Goal: Task Accomplishment & Management: Complete application form

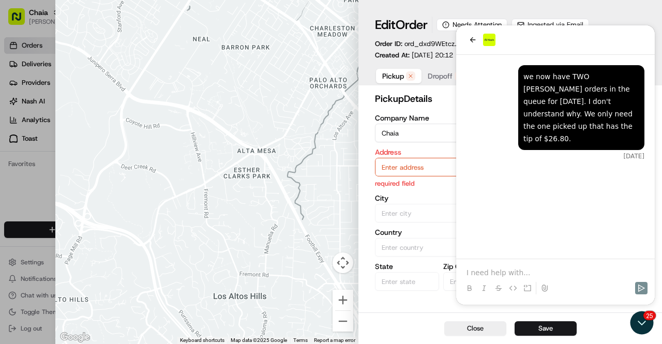
click at [516, 277] on textarea "Instructions (Optional)" at bounding box center [579, 265] width 132 height 78
click at [515, 264] on textarea "Instructions (Optional)" at bounding box center [579, 265] width 132 height 78
click at [461, 330] on button "Close" at bounding box center [475, 328] width 62 height 14
type input "+1"
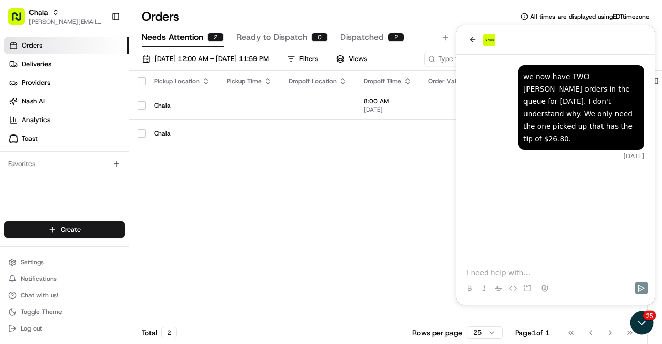
click at [360, 200] on div "Pickup Location Pickup Time Dropoff Location Dropoff Time Order Value Order Det…" at bounding box center [429, 196] width 600 height 251
click at [641, 322] on icon "Open customer support" at bounding box center [642, 323] width 26 height 26
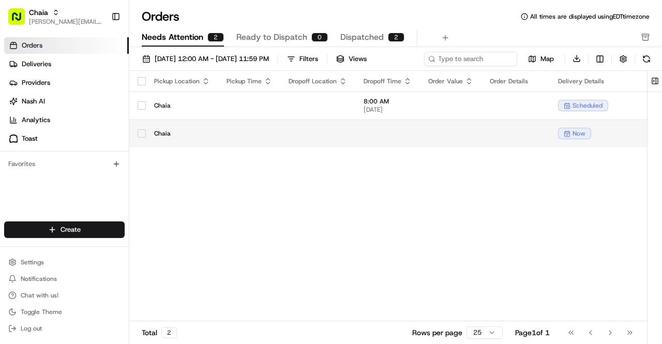
click at [458, 138] on td at bounding box center [451, 133] width 62 height 28
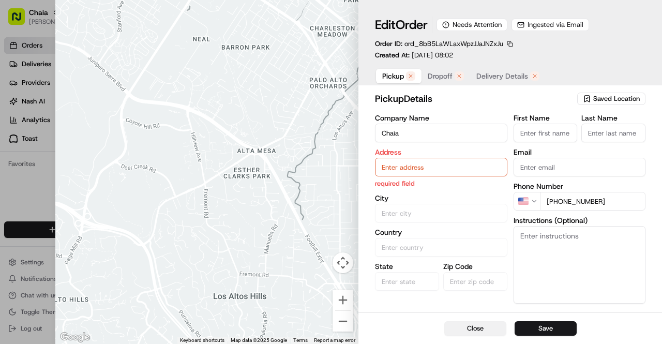
click at [478, 326] on button "Close" at bounding box center [475, 328] width 62 height 14
type input "+1"
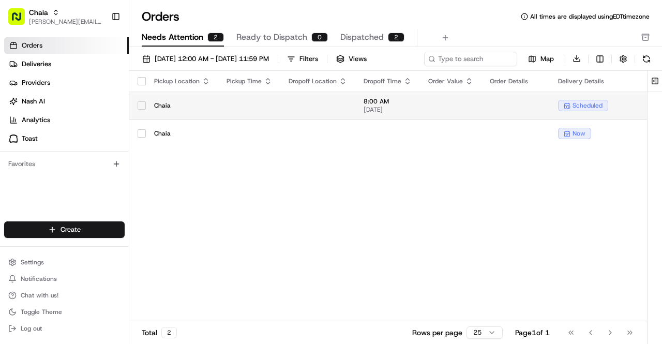
click at [260, 105] on td at bounding box center [249, 105] width 62 height 28
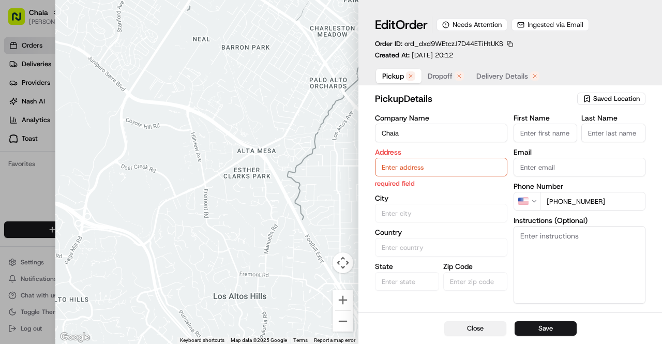
click at [480, 327] on button "Close" at bounding box center [475, 328] width 62 height 14
type input "+1"
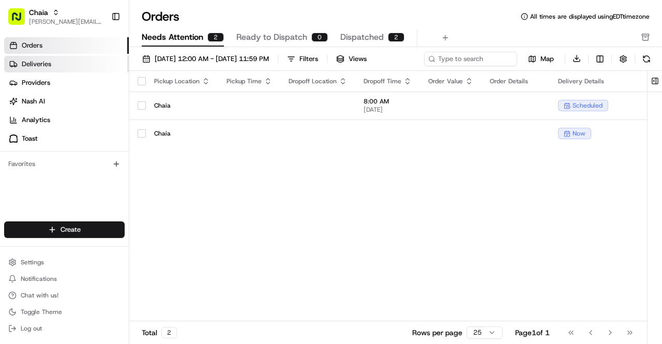
click at [87, 65] on link "Deliveries" at bounding box center [66, 64] width 125 height 17
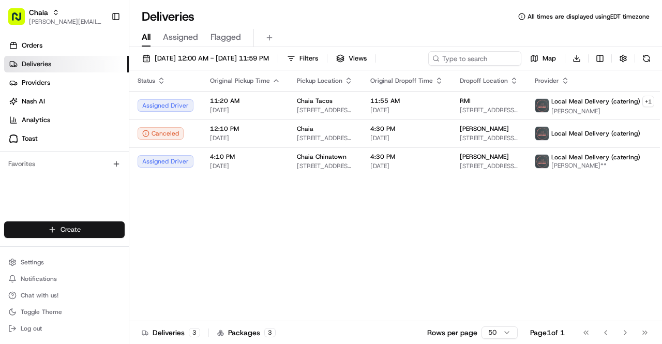
click at [68, 226] on html "Chaia [EMAIL_ADDRESS][DOMAIN_NAME] Toggle Sidebar Orders Deliveries Providers […" at bounding box center [331, 172] width 662 height 344
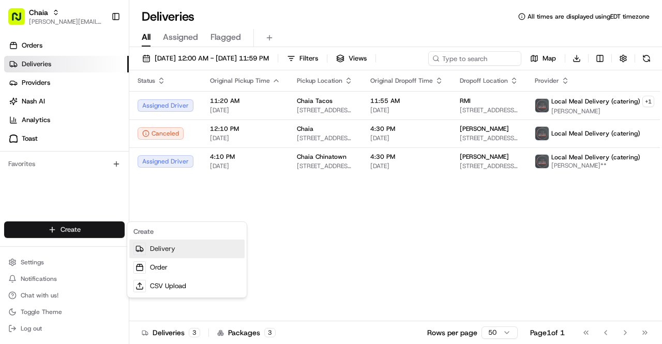
click at [157, 251] on link "Delivery" at bounding box center [186, 248] width 115 height 19
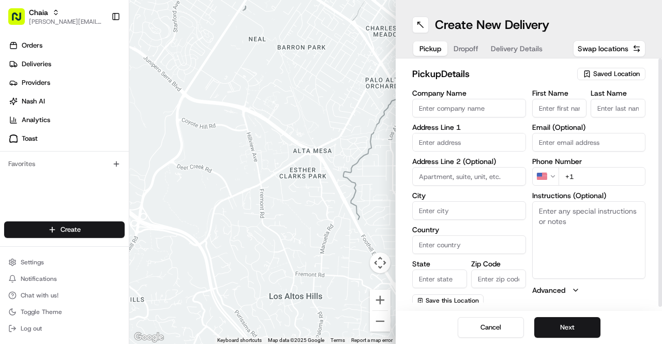
click at [447, 102] on input "Company Name" at bounding box center [469, 108] width 114 height 19
type input "Chaia Georgetown LLC"
type input "[STREET_ADDRESS][US_STATE]"
type input "[US_STATE], [GEOGRAPHIC_DATA]"
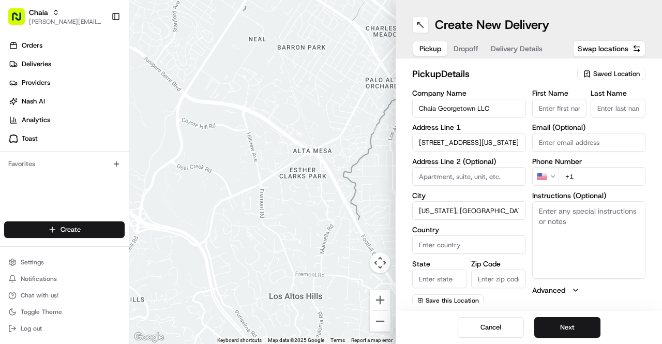
type input "[GEOGRAPHIC_DATA]"
type input "DC"
type input "20007"
type input "[PERSON_NAME]"
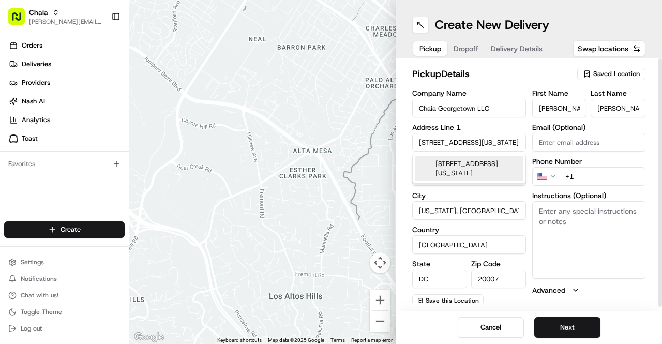
click at [577, 110] on input "[PERSON_NAME]" at bounding box center [559, 108] width 55 height 19
type input "B"
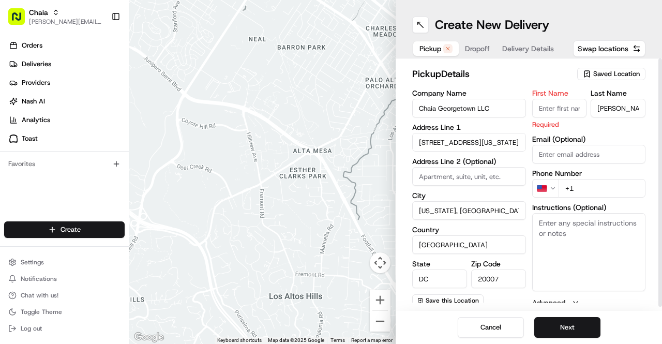
click at [614, 111] on input "[PERSON_NAME]" at bounding box center [617, 108] width 55 height 19
type input "S"
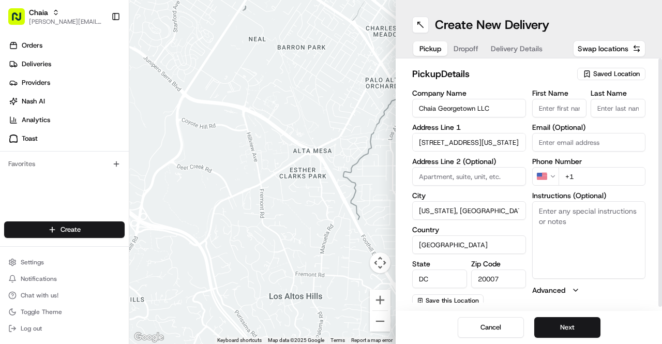
click at [608, 134] on div "First Name Last Name Email (Optional) Phone Number US +1 Instructions (Optional…" at bounding box center [589, 197] width 114 height 217
click at [574, 178] on input "+1" at bounding box center [601, 176] width 87 height 19
type input "[PHONE_NUMBER]"
click at [493, 106] on input "Chaia Georgetown LLC" at bounding box center [469, 108] width 114 height 19
type input "Chaia Georgetown"
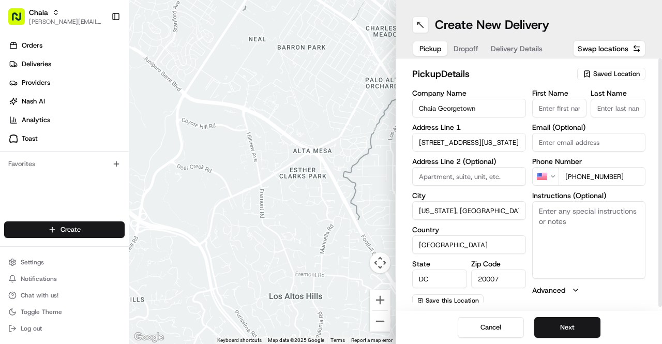
click at [584, 261] on textarea "Instructions (Optional)" at bounding box center [589, 240] width 114 height 78
drag, startPoint x: 481, startPoint y: 143, endPoint x: 522, endPoint y: 142, distance: 40.9
click at [522, 142] on input "[STREET_ADDRESS][US_STATE]" at bounding box center [469, 142] width 114 height 19
click at [521, 141] on input "[STREET_ADDRESS][US_STATE]" at bounding box center [469, 142] width 114 height 19
click at [491, 144] on input "[STREET_ADDRESS][US_STATE]" at bounding box center [469, 142] width 114 height 19
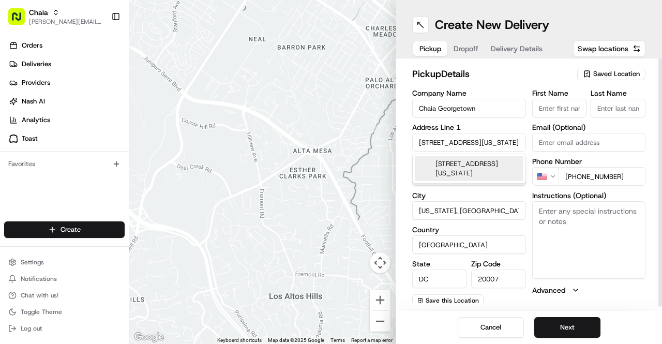
click at [518, 141] on input "[STREET_ADDRESS][US_STATE]" at bounding box center [469, 142] width 114 height 19
click at [518, 141] on input "[STREET_ADDRESS]" at bounding box center [469, 142] width 114 height 19
click at [515, 142] on input "[STREET_ADDRESS]" at bounding box center [469, 142] width 114 height 19
click at [521, 143] on input "[STREET_ADDRESS]" at bounding box center [469, 142] width 114 height 19
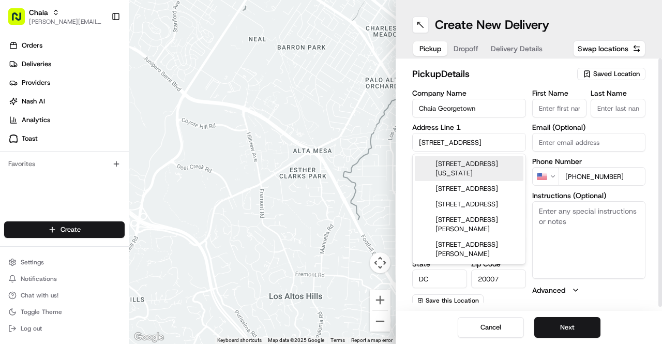
click at [498, 143] on input "[STREET_ADDRESS]" at bounding box center [469, 142] width 114 height 19
type input "[STREET_ADDRESS]"
click at [597, 287] on button "Advanced" at bounding box center [589, 290] width 114 height 10
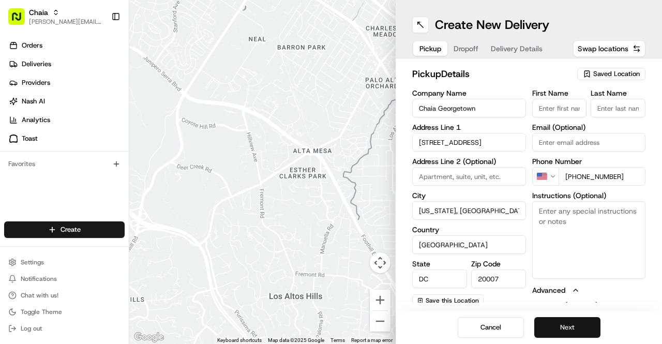
click at [582, 328] on button "Next" at bounding box center [567, 327] width 66 height 21
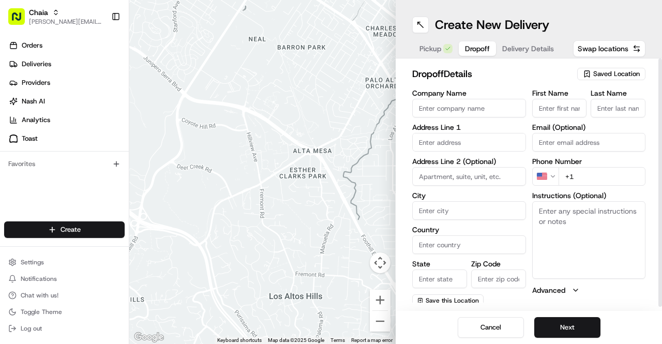
click at [577, 177] on input "+1" at bounding box center [601, 176] width 87 height 19
paste input "[PHONE_NUMBER]"
type input "[PHONE_NUMBER]"
click at [558, 108] on input "First Name" at bounding box center [559, 108] width 55 height 19
paste input "[PERSON_NAME]-[PERSON_NAME]"
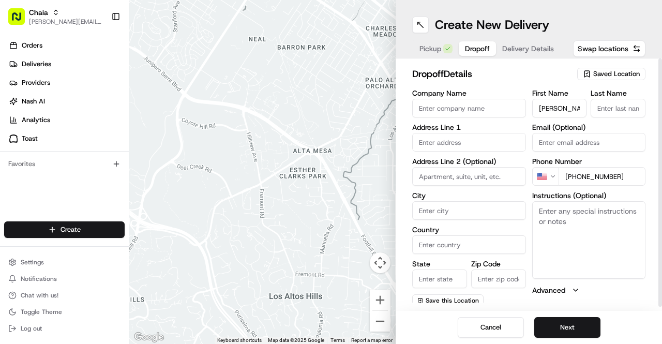
scroll to position [0, 9]
drag, startPoint x: 544, startPoint y: 109, endPoint x: 581, endPoint y: 110, distance: 36.7
click at [581, 110] on input "[PERSON_NAME]-[PERSON_NAME]" at bounding box center [559, 108] width 55 height 19
type input "[PERSON_NAME]"
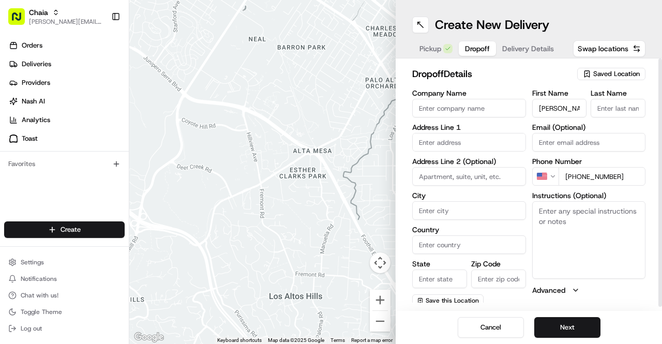
click at [621, 105] on input "Last Name" at bounding box center [617, 108] width 55 height 19
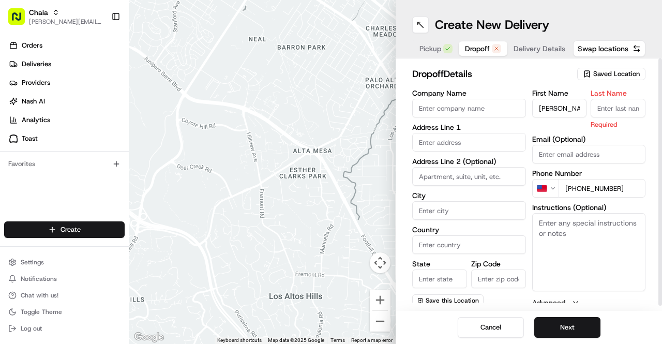
paste input "Akka-[PERSON_NAME]"
type input "Akka-[PERSON_NAME]"
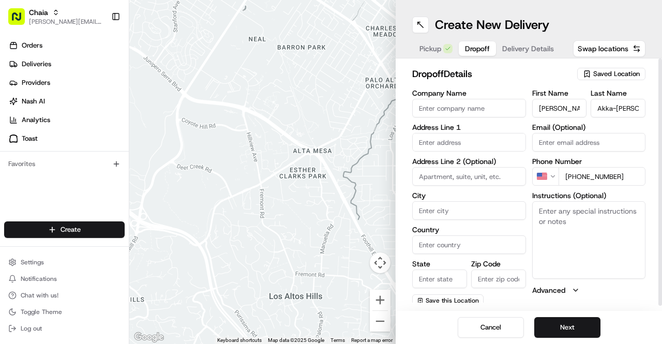
click at [573, 133] on div "First Name [PERSON_NAME] Last Name [PERSON_NAME] Email (Optional) Phone Number …" at bounding box center [589, 197] width 114 height 217
click at [426, 111] on input "Company Name" at bounding box center [469, 108] width 114 height 19
paste input "[GEOGRAPHIC_DATA]"
type input "[GEOGRAPHIC_DATA]"
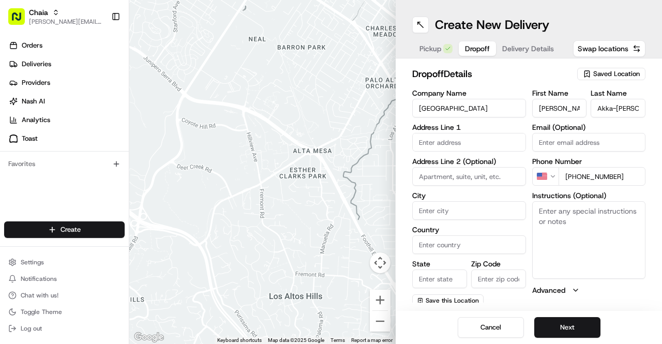
scroll to position [0, 0]
click at [435, 142] on input "text" at bounding box center [469, 142] width 114 height 19
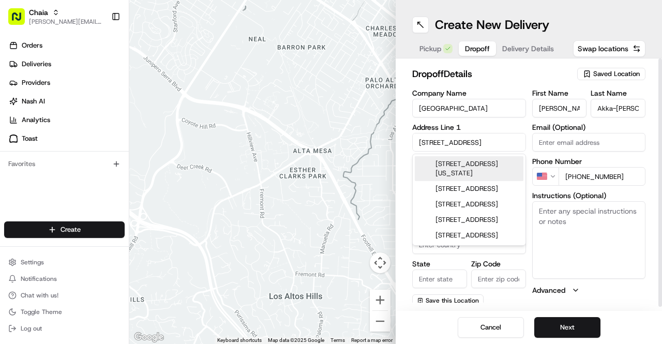
click at [446, 166] on div "[STREET_ADDRESS][US_STATE]" at bounding box center [469, 168] width 109 height 25
type input "[STREET_ADDRESS][US_STATE]"
type input "[US_STATE]"
type input "[GEOGRAPHIC_DATA]"
type input "DC"
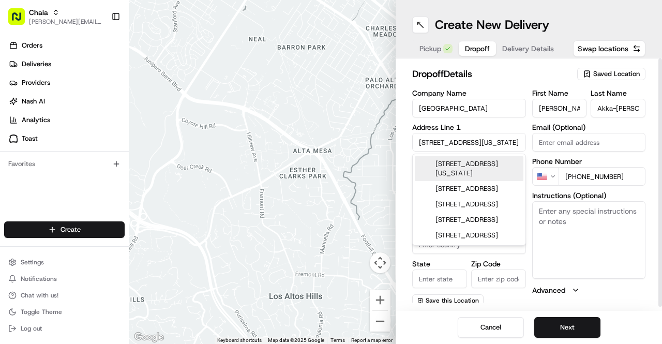
type input "20007"
type input "[STREET_ADDRESS]"
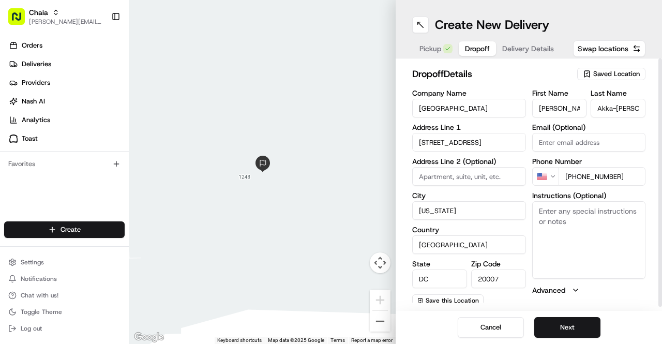
click at [403, 258] on div "dropoff Details Saved Location Company Name [GEOGRAPHIC_DATA] Mortara Center Ad…" at bounding box center [528, 184] width 266 height 252
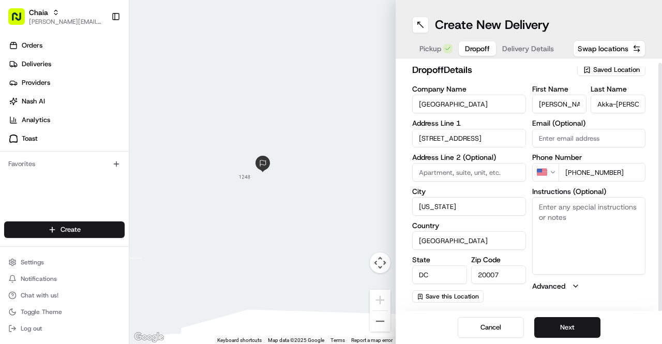
click at [554, 211] on textarea "Instructions (Optional)" at bounding box center [589, 236] width 114 height 78
paste textarea "Please enter townhouse and place catering on tables outside the main conference…"
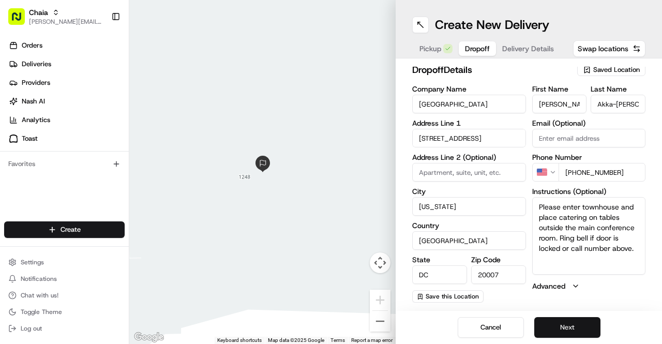
type textarea "Please enter townhouse and place catering on tables outside the main conference…"
click at [578, 323] on button "Next" at bounding box center [567, 327] width 66 height 21
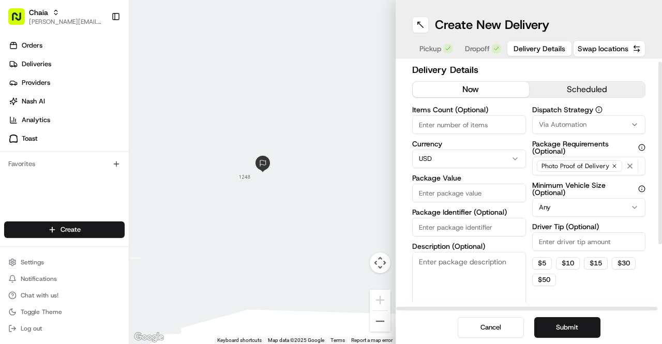
click at [577, 87] on button "scheduled" at bounding box center [587, 90] width 116 height 16
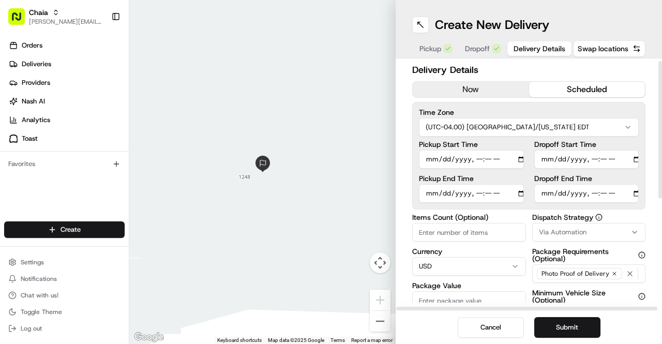
click at [431, 160] on input "Pickup Start Time" at bounding box center [471, 159] width 105 height 19
click at [429, 163] on input "Pickup Start Time" at bounding box center [471, 159] width 105 height 19
click at [476, 159] on input "Pickup Start Time" at bounding box center [471, 159] width 105 height 19
type input "[DATE]T11:15"
click at [430, 194] on input "Pickup End Time" at bounding box center [471, 193] width 105 height 19
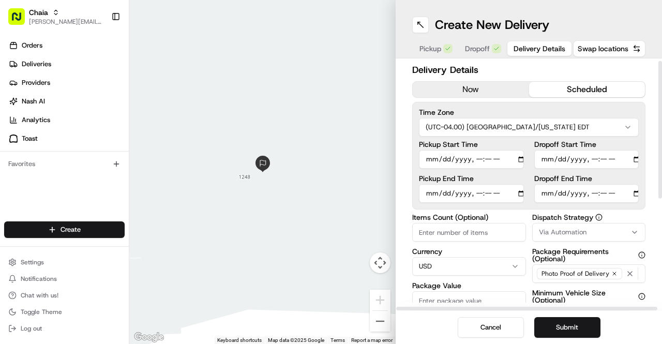
click at [475, 196] on input "Pickup End Time" at bounding box center [471, 193] width 105 height 19
click at [479, 194] on input "Pickup End Time" at bounding box center [471, 193] width 105 height 19
type input "[DATE]T11:25"
click at [550, 160] on input "Dropoff Start Time" at bounding box center [586, 159] width 105 height 19
click at [591, 157] on input "Dropoff Start Time" at bounding box center [586, 159] width 105 height 19
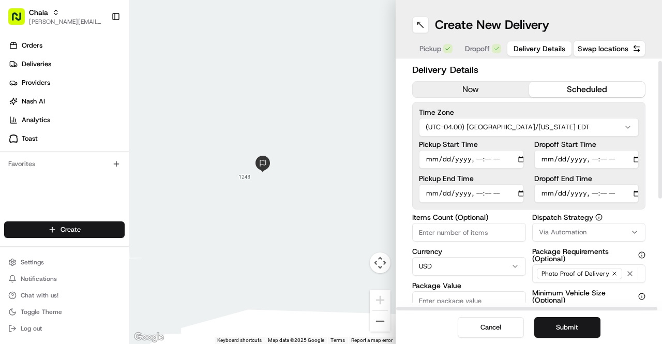
type input "[DATE]T11:35"
click at [548, 194] on input "Dropoff End Time" at bounding box center [586, 193] width 105 height 19
click at [590, 195] on input "Dropoff End Time" at bounding box center [586, 193] width 105 height 19
type input "[DATE]T11:45"
click at [466, 236] on input "Items Count (Optional)" at bounding box center [469, 232] width 114 height 19
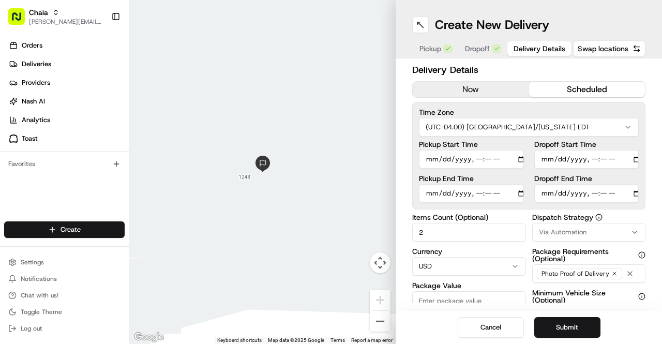
type input "2"
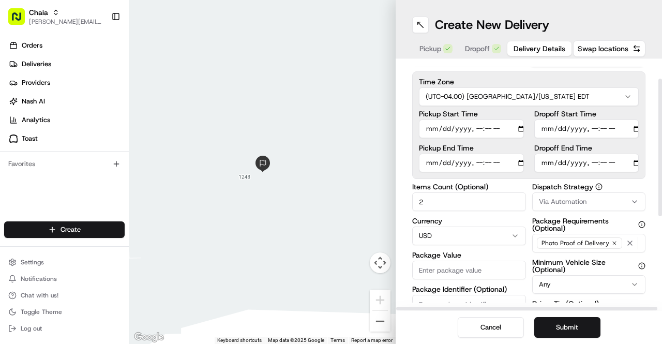
click at [453, 267] on input "Package Value" at bounding box center [469, 270] width 114 height 19
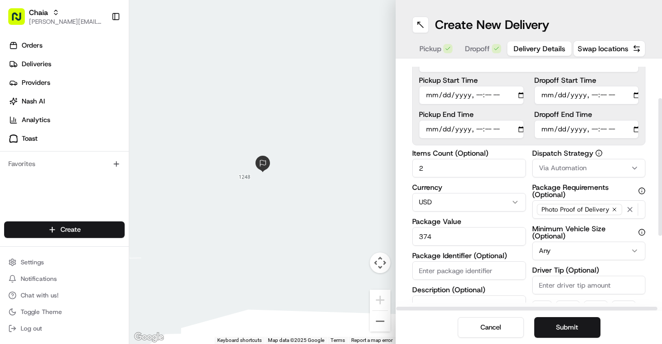
type input "374"
click at [541, 287] on input "Driver Tip (Optional)" at bounding box center [589, 285] width 114 height 19
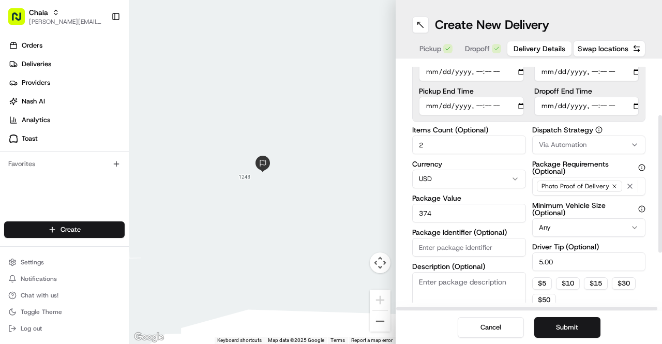
scroll to position [114, 0]
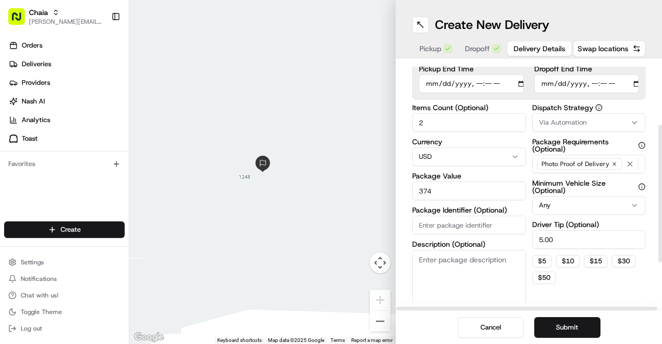
type input "5.00"
click at [422, 261] on textarea "Description (Optional)" at bounding box center [469, 279] width 114 height 58
type textarea "hot food"
click at [553, 333] on button "Submit" at bounding box center [567, 327] width 66 height 21
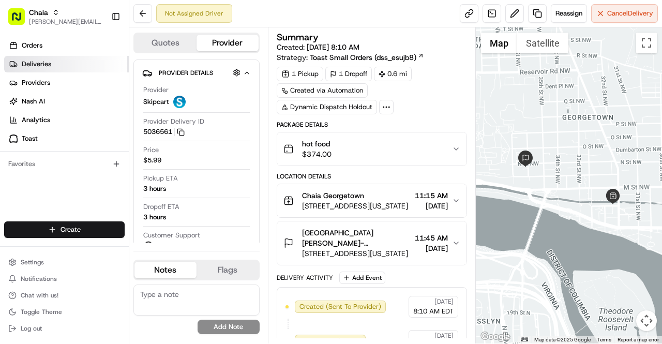
click at [73, 63] on link "Deliveries" at bounding box center [66, 64] width 125 height 17
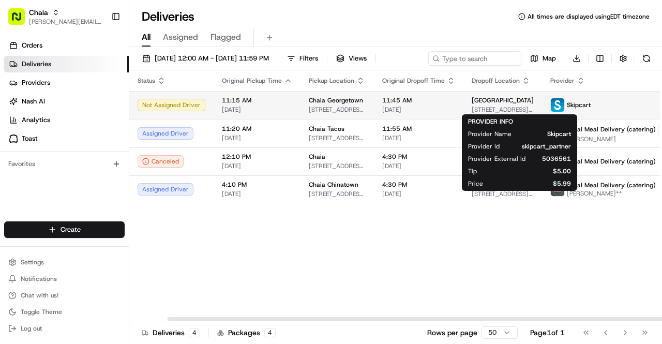
scroll to position [0, 40]
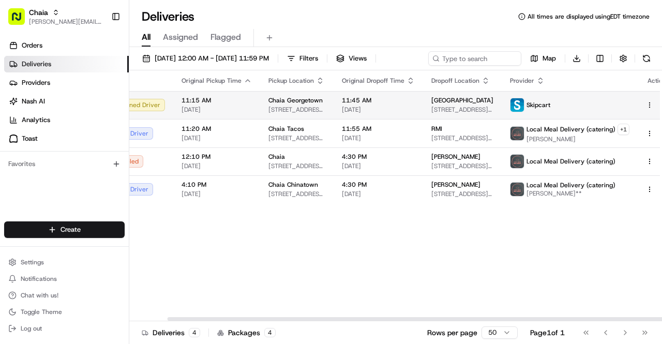
click at [632, 105] on html "Chaia [EMAIL_ADDRESS][DOMAIN_NAME] Toggle Sidebar Orders Deliveries Providers […" at bounding box center [331, 172] width 662 height 344
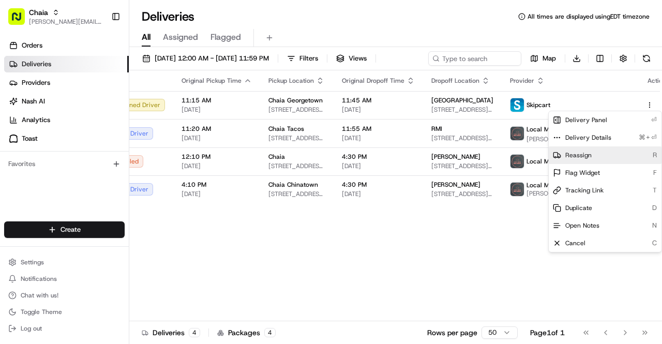
click at [605, 160] on div "Reassign R" at bounding box center [604, 155] width 113 height 18
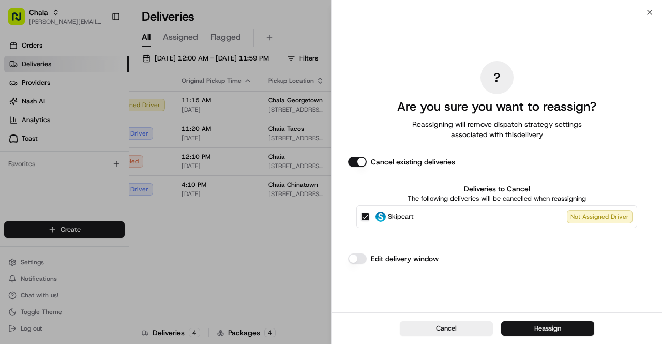
click at [550, 325] on button "Reassign" at bounding box center [547, 328] width 93 height 14
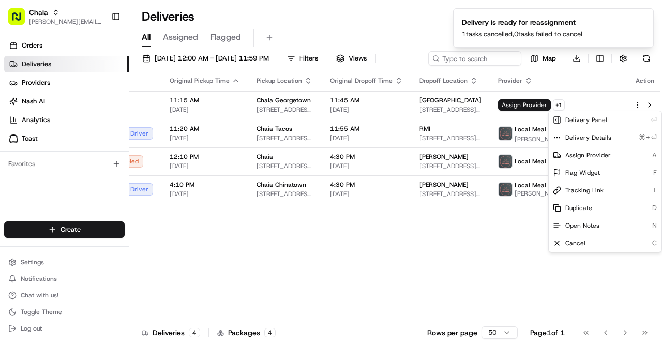
scroll to position [0, 28]
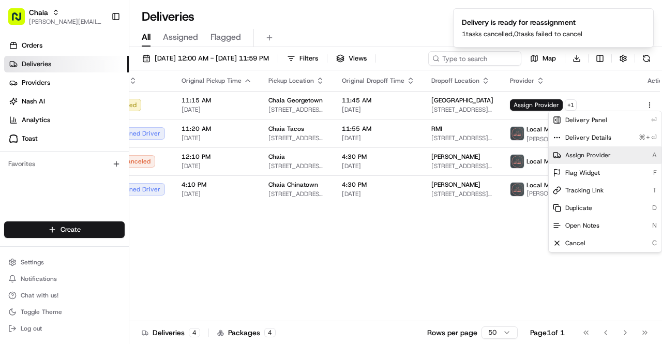
click at [583, 152] on span "Assign Provider" at bounding box center [587, 155] width 45 height 8
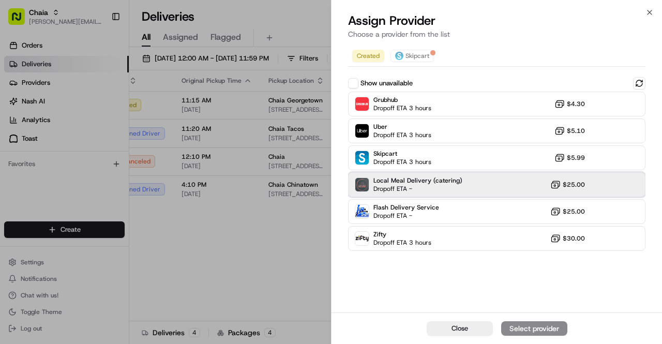
click at [472, 187] on div "Local Meal Delivery (catering) Dropoff ETA - $25.00" at bounding box center [496, 184] width 297 height 25
click at [530, 328] on div "Assign Provider" at bounding box center [534, 328] width 51 height 10
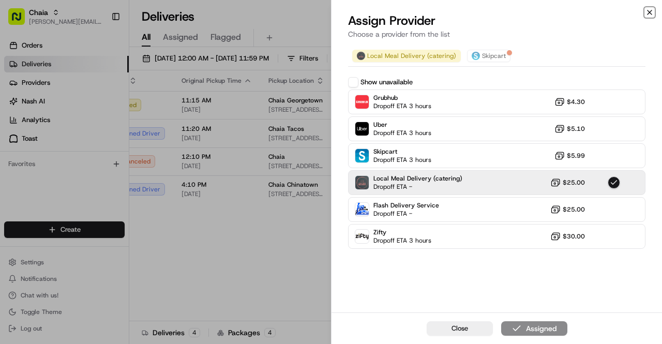
click at [648, 13] on icon "button" at bounding box center [649, 12] width 4 height 4
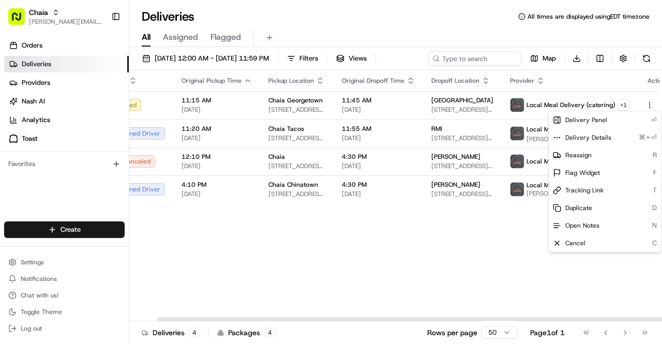
click at [466, 258] on div "Status Original Pickup Time Pickup Location Original Dropoff Time Dropoff Locat…" at bounding box center [388, 195] width 575 height 251
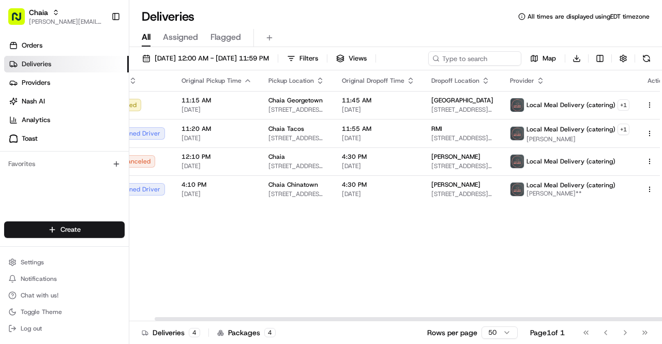
scroll to position [0, 0]
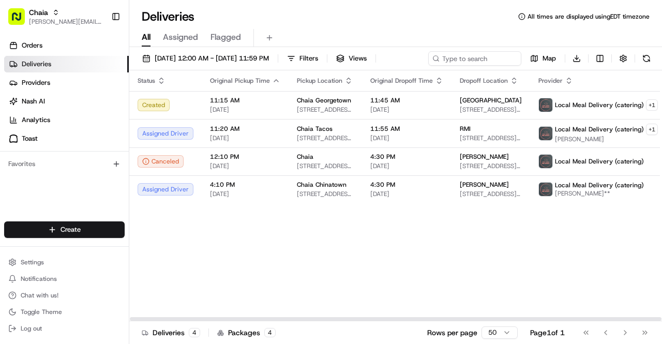
click at [588, 245] on div "Status Original Pickup Time Pickup Location Original Dropoff Time Dropoff Locat…" at bounding box center [416, 195] width 575 height 251
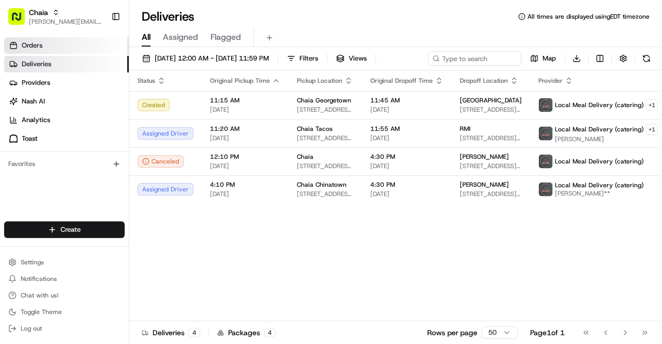
click at [52, 42] on link "Orders" at bounding box center [66, 45] width 125 height 17
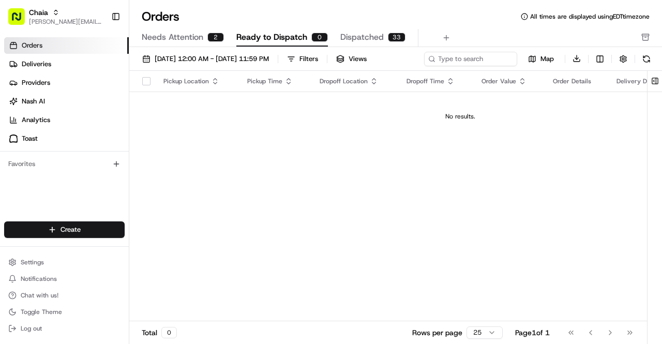
click at [171, 34] on span "Needs Attention" at bounding box center [173, 37] width 62 height 12
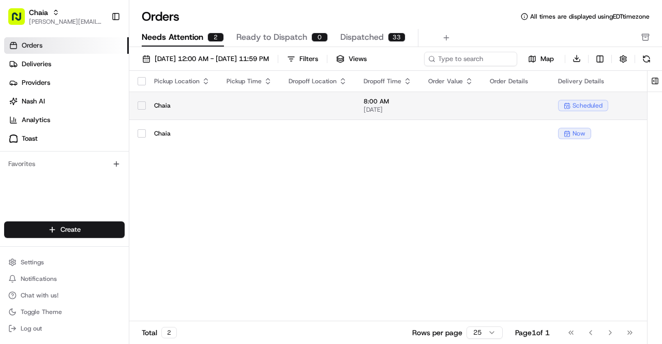
click at [222, 109] on td at bounding box center [249, 105] width 62 height 28
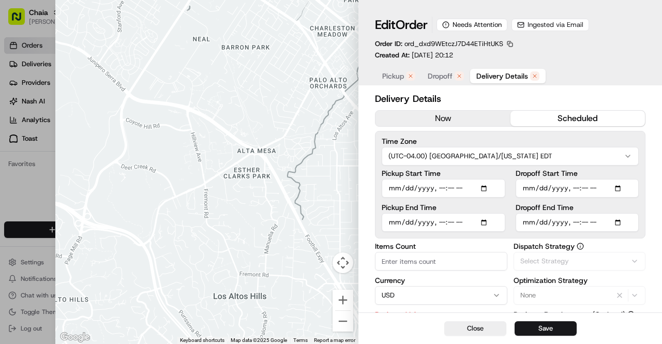
click at [499, 72] on span "Delivery Details" at bounding box center [502, 76] width 52 height 10
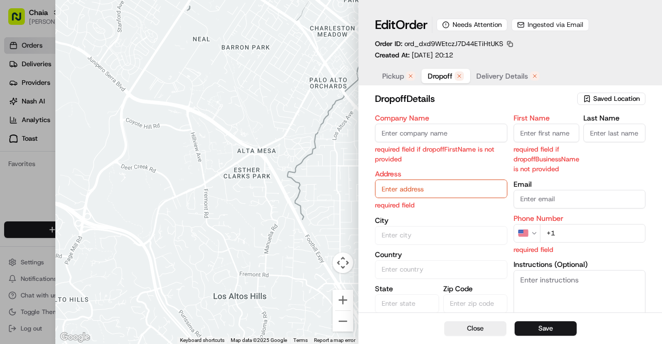
click at [436, 74] on span "Dropoff" at bounding box center [439, 76] width 25 height 10
click at [403, 75] on span "Pickup" at bounding box center [393, 76] width 22 height 10
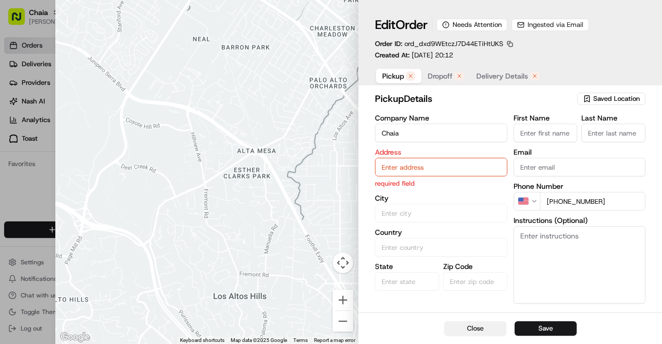
click at [485, 328] on button "Close" at bounding box center [475, 328] width 62 height 14
type input "+1"
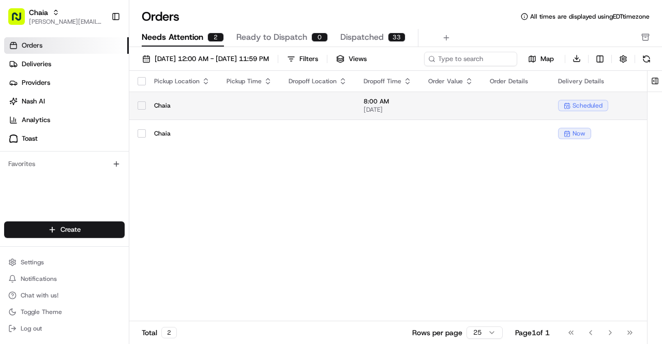
scroll to position [0, 79]
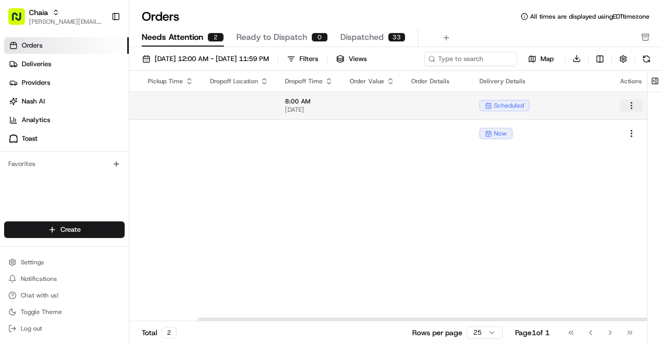
click at [628, 103] on html "Chaia bettina@chaiatacos.com Toggle Sidebar Orders Deliveries Providers Nash AI…" at bounding box center [331, 172] width 662 height 344
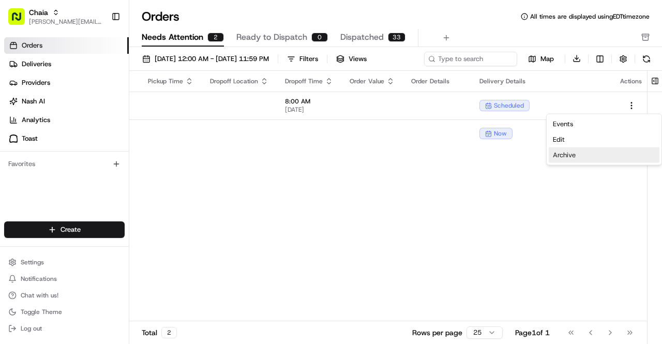
click at [602, 155] on div "Archive" at bounding box center [603, 155] width 111 height 16
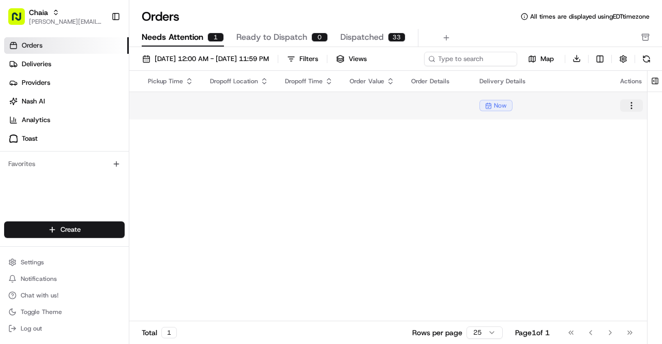
click at [624, 104] on html "Chaia bettina@chaiatacos.com Toggle Sidebar Orders Deliveries Providers Nash AI…" at bounding box center [331, 172] width 662 height 344
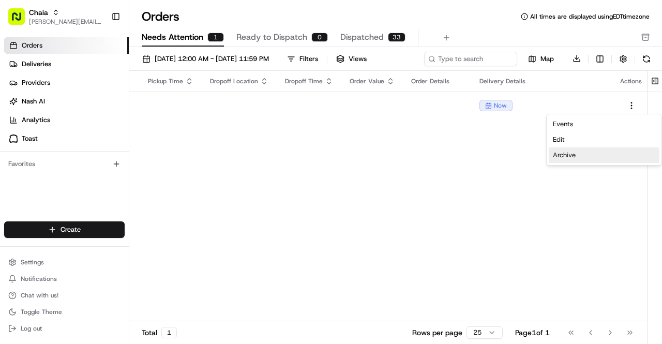
click at [602, 153] on div "Archive" at bounding box center [603, 155] width 111 height 16
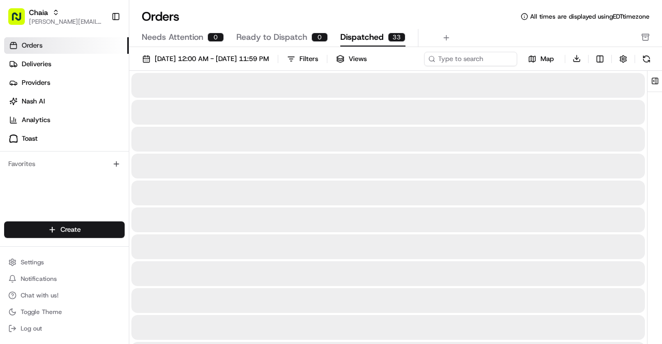
click at [370, 40] on span "Dispatched" at bounding box center [361, 37] width 43 height 12
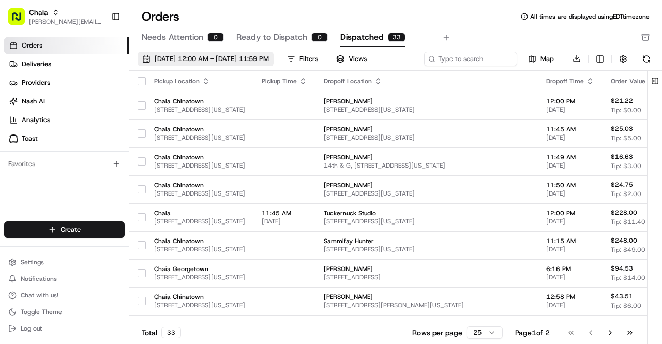
click at [256, 59] on span "08/01/2025 12:00 AM - 08/31/2025 11:59 PM" at bounding box center [212, 58] width 114 height 9
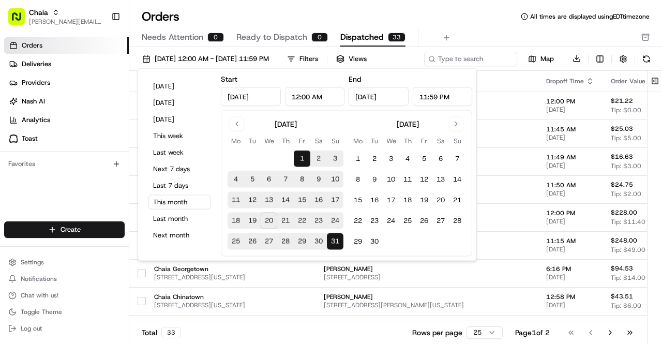
click at [268, 216] on button "20" at bounding box center [269, 220] width 17 height 17
type input "Aug 20, 2025"
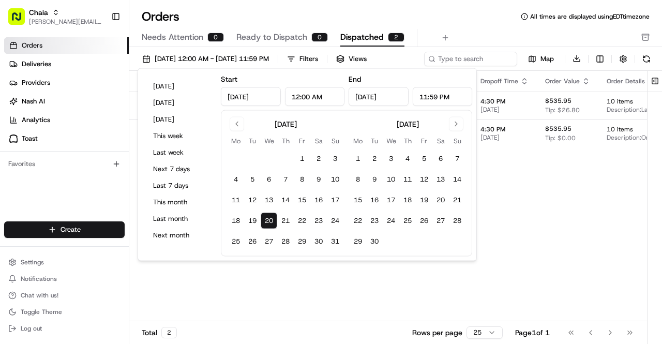
click at [517, 233] on div "Pickup Location Pickup Time Dropoff Location Dropoff Time Order Value Order Det…" at bounding box center [450, 196] width 642 height 251
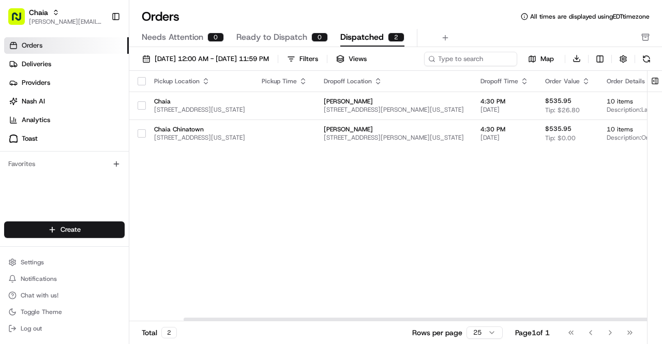
scroll to position [0, 158]
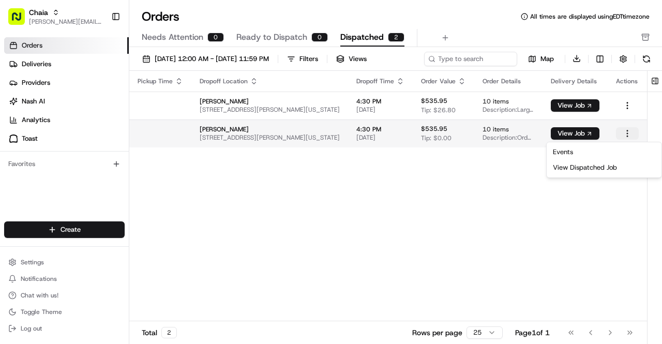
click at [621, 130] on html "Chaia bettina@chaiatacos.com Toggle Sidebar Orders Deliveries Providers Nash AI…" at bounding box center [331, 172] width 662 height 344
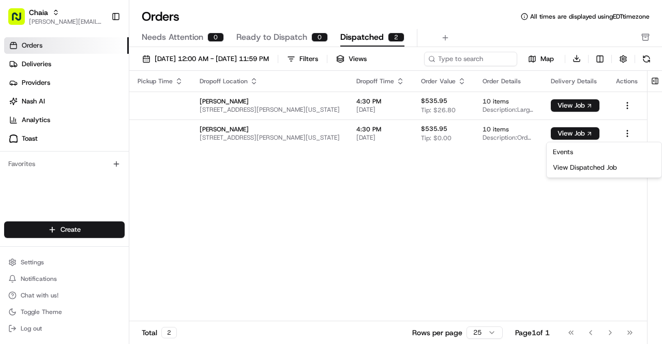
click at [54, 293] on html "Chaia bettina@chaiatacos.com Toggle Sidebar Orders Deliveries Providers Nash AI…" at bounding box center [331, 172] width 662 height 344
click at [54, 293] on span "Chat with us!" at bounding box center [40, 295] width 38 height 8
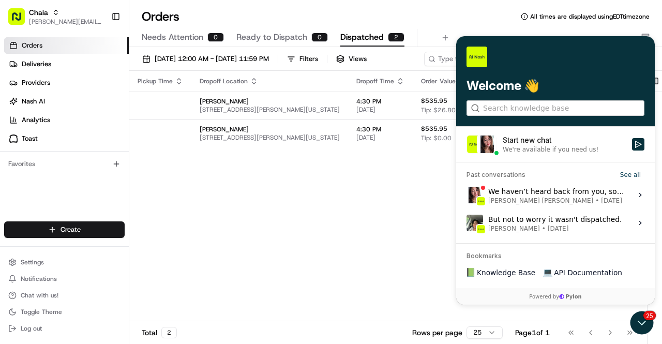
click at [535, 195] on div "We haven’t heard back from you, so I’ll go ahead and close this chat for now. I…" at bounding box center [557, 195] width 138 height 20
click at [466, 195] on button "View issue" at bounding box center [466, 195] width 1 height 1
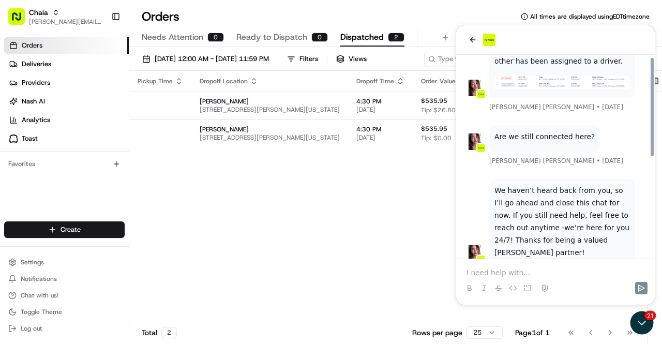
scroll to position [219, 0]
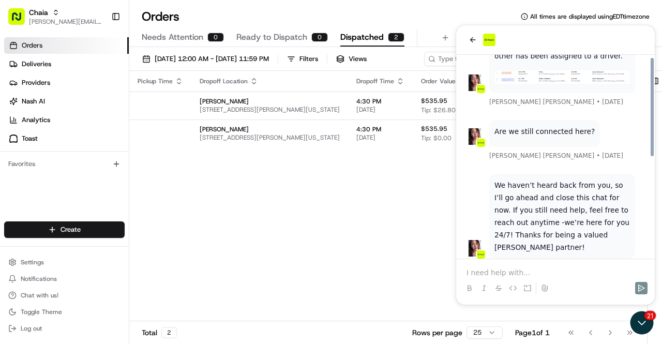
click at [510, 266] on div at bounding box center [555, 278] width 190 height 39
click at [468, 274] on p at bounding box center [555, 272] width 178 height 10
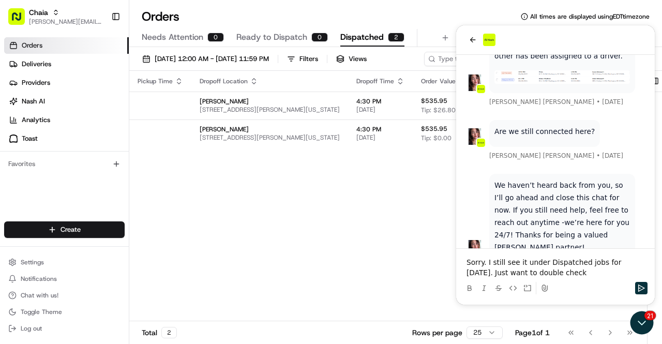
scroll to position [289, 0]
